Goal: Navigation & Orientation: Find specific page/section

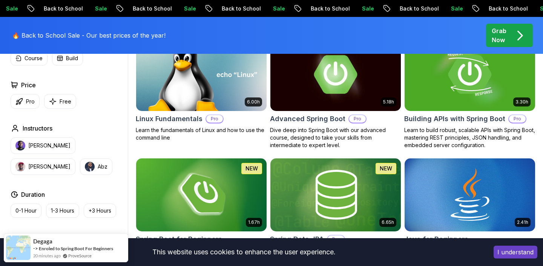
scroll to position [256, 0]
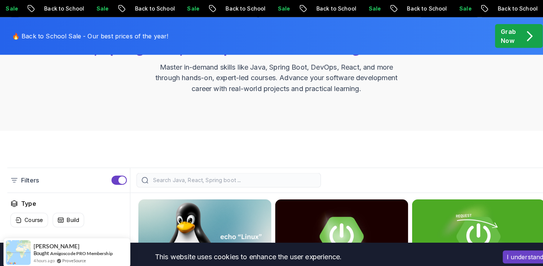
scroll to position [0, 0]
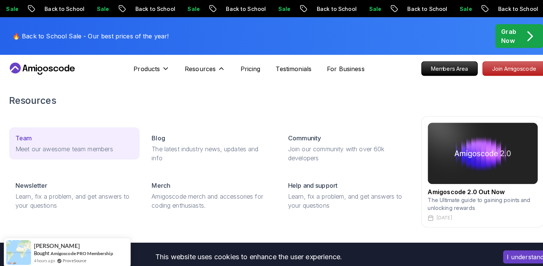
click at [93, 150] on p "Meet our awesome team members" at bounding box center [73, 146] width 116 height 9
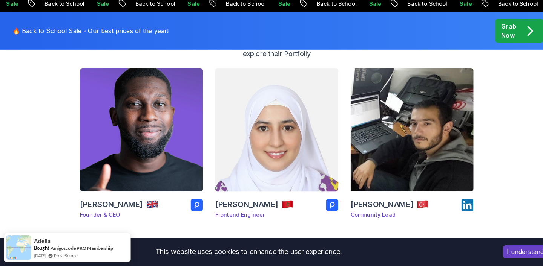
scroll to position [120, 0]
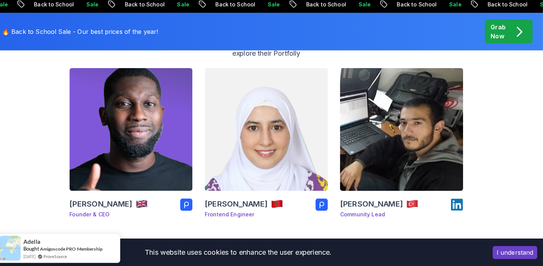
click at [434, 152] on img at bounding box center [404, 131] width 127 height 127
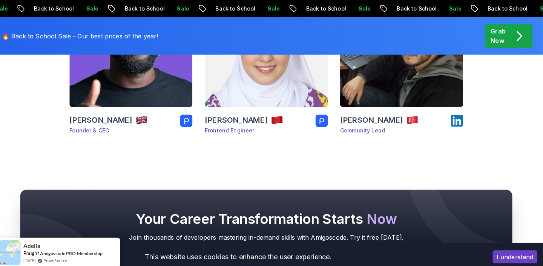
scroll to position [0, 0]
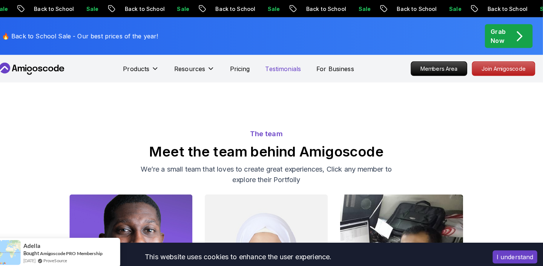
click at [286, 66] on p "Testimonials" at bounding box center [288, 67] width 35 height 9
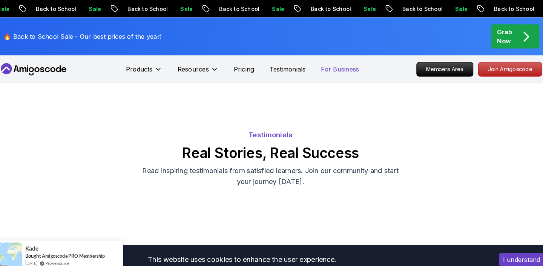
click at [337, 68] on p "For Business" at bounding box center [339, 67] width 37 height 9
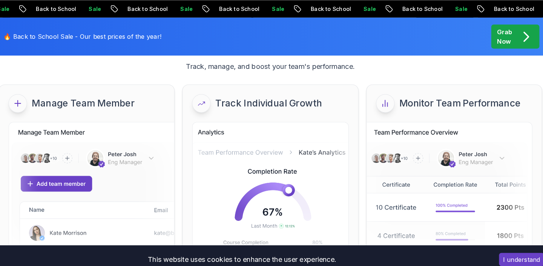
scroll to position [81, 0]
